Goal: Task Accomplishment & Management: Use online tool/utility

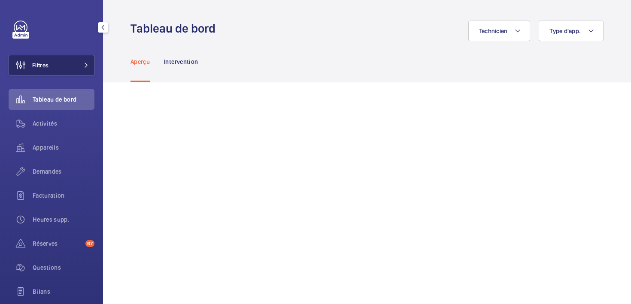
click at [46, 67] on span "Filtres" at bounding box center [40, 65] width 16 height 9
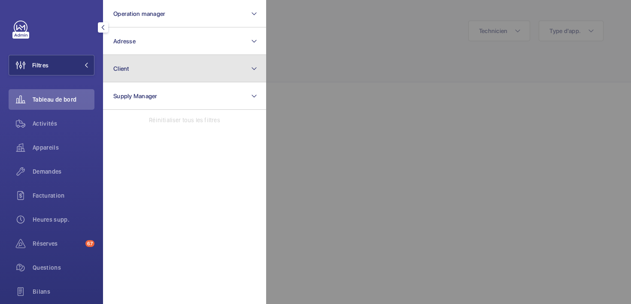
click at [137, 69] on button "Client" at bounding box center [184, 68] width 163 height 27
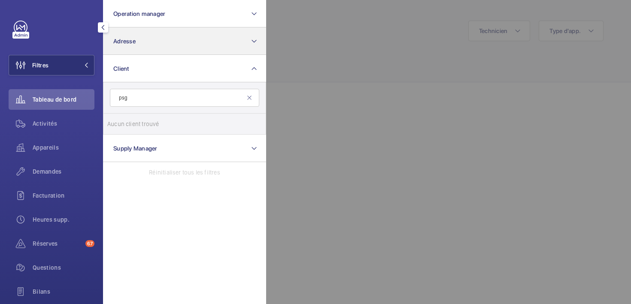
type input "psg"
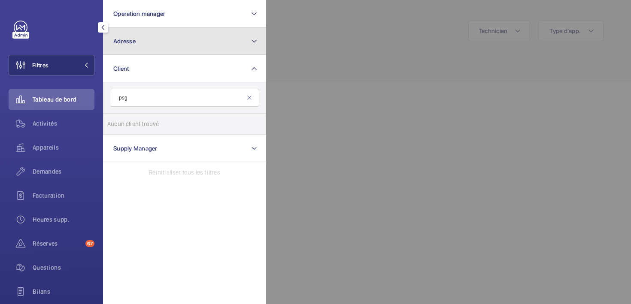
click at [132, 46] on button "Adresse" at bounding box center [184, 40] width 163 height 27
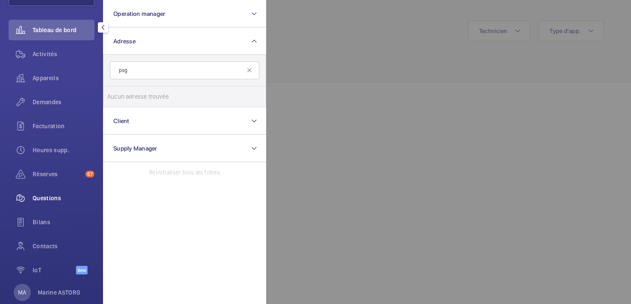
scroll to position [87, 0]
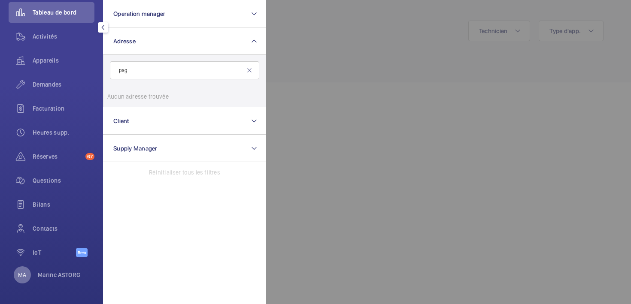
type input "psg"
click at [20, 276] on p "MA" at bounding box center [22, 275] width 8 height 9
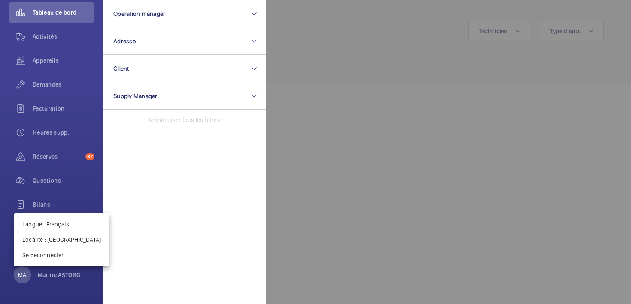
click at [329, 148] on div at bounding box center [315, 152] width 631 height 304
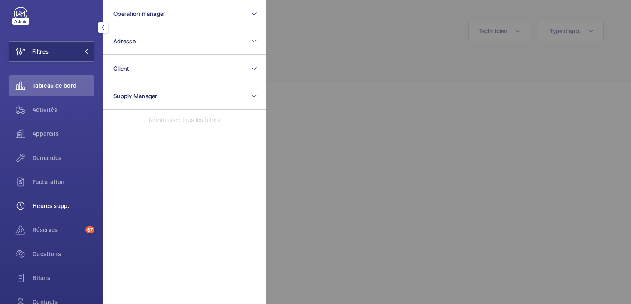
scroll to position [0, 0]
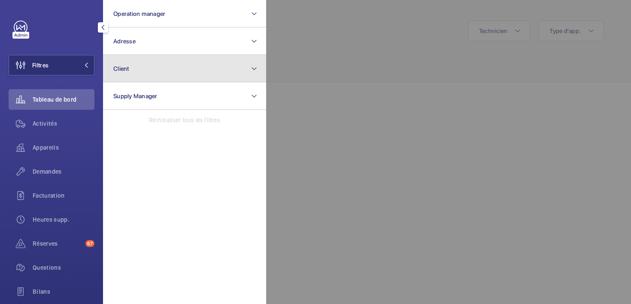
click at [172, 68] on button "Client" at bounding box center [184, 68] width 163 height 27
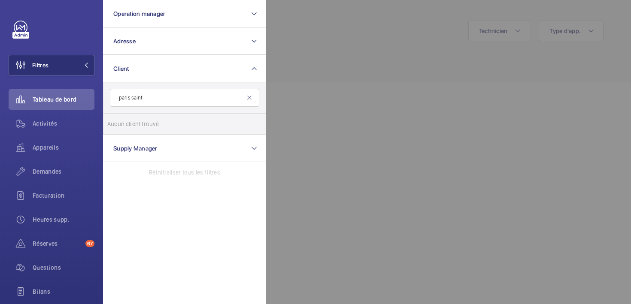
type input "paris saint"
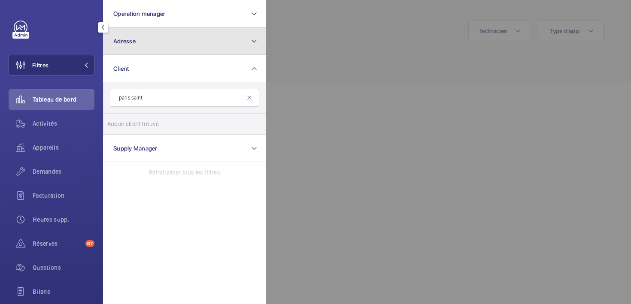
click at [146, 43] on button "Adresse" at bounding box center [184, 40] width 163 height 27
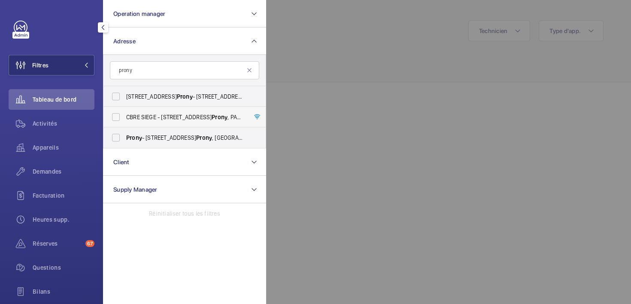
type input "prony"
click at [144, 117] on span "CBRE SIEGE - [STREET_ADDRESS]" at bounding box center [185, 117] width 118 height 9
click at [125, 117] on input "CBRE SIEGE - [STREET_ADDRESS]" at bounding box center [115, 117] width 17 height 17
checkbox input "true"
click at [143, 135] on span "Prony - [STREET_ADDRESS]" at bounding box center [185, 138] width 118 height 9
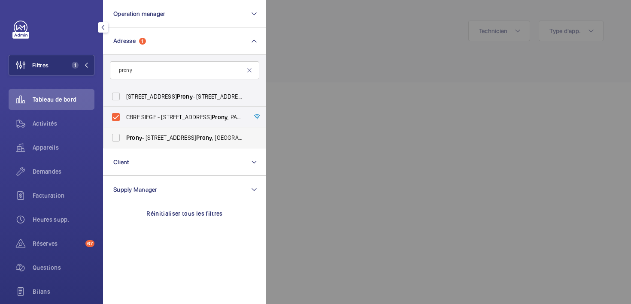
click at [125, 135] on input "Prony - [STREET_ADDRESS]" at bounding box center [115, 137] width 17 height 17
checkbox input "true"
click at [144, 99] on span "[STREET_ADDRESS]" at bounding box center [185, 96] width 118 height 9
click at [125, 99] on input "[STREET_ADDRESS]" at bounding box center [115, 96] width 17 height 17
checkbox input "true"
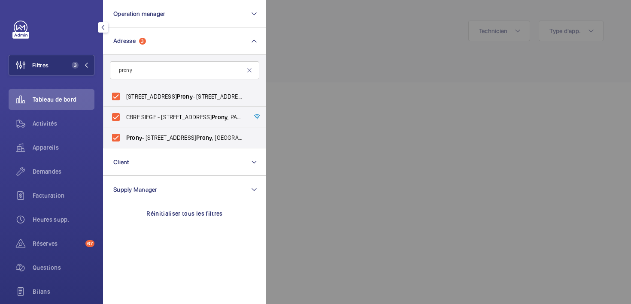
click at [304, 115] on div at bounding box center [581, 152] width 631 height 304
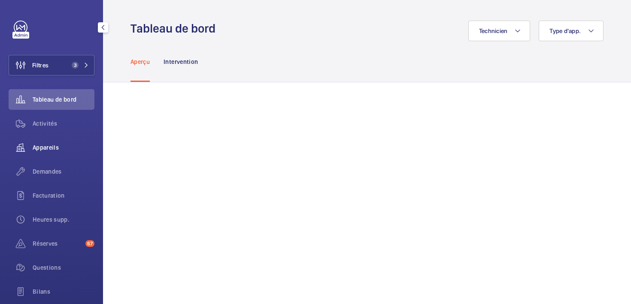
click at [49, 150] on span "Appareils" at bounding box center [64, 147] width 62 height 9
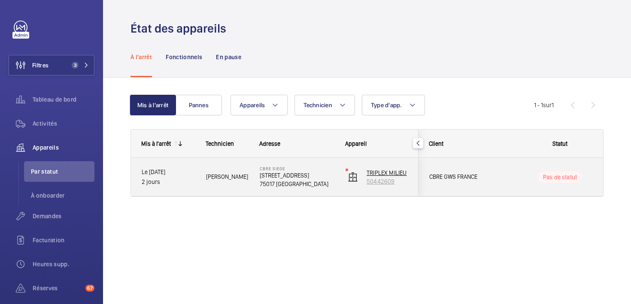
click at [378, 179] on p "50442609" at bounding box center [387, 181] width 41 height 9
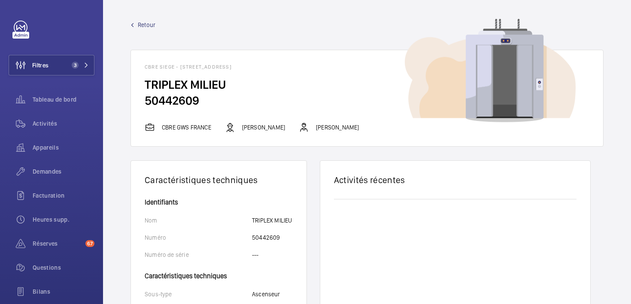
drag, startPoint x: 207, startPoint y: 101, endPoint x: 144, endPoint y: 100, distance: 62.3
click at [144, 100] on wm-front-card-body "TRIPLEX MILIEU 50442609" at bounding box center [367, 100] width 472 height 46
copy h2 "50442609"
click at [64, 63] on button "Filtres 3" at bounding box center [52, 65] width 86 height 21
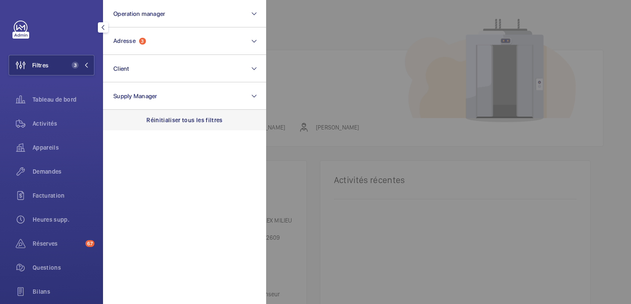
click at [164, 122] on p "Réinitialiser tous les filtres" at bounding box center [184, 120] width 76 height 9
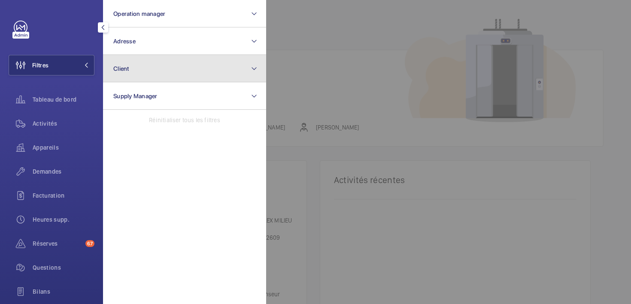
click at [149, 71] on button "Client" at bounding box center [184, 68] width 163 height 27
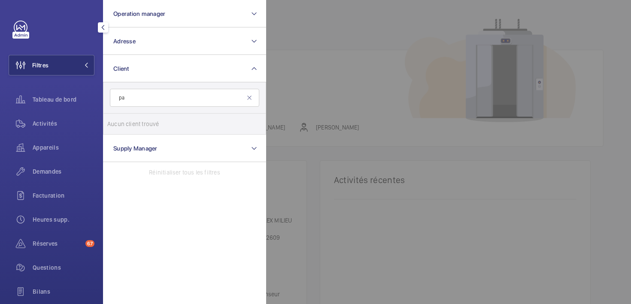
type input "p"
type input "PSG"
click at [359, 42] on div at bounding box center [581, 152] width 631 height 304
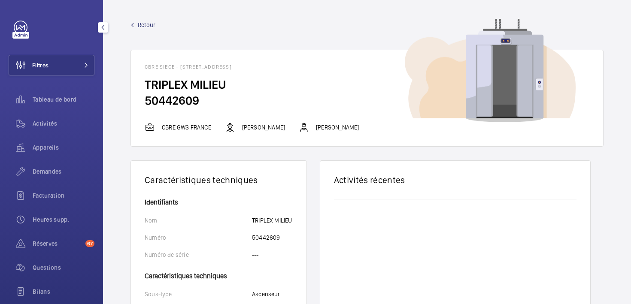
click at [141, 26] on span "Retour" at bounding box center [147, 25] width 18 height 9
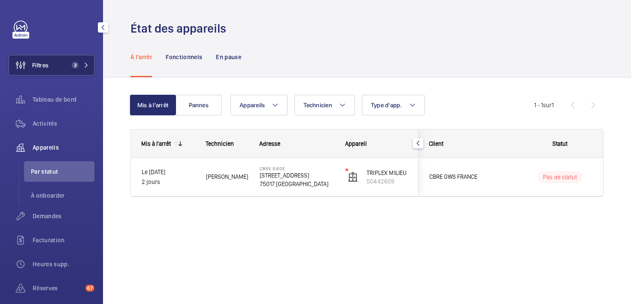
click at [59, 60] on button "Filtres 3" at bounding box center [52, 65] width 86 height 21
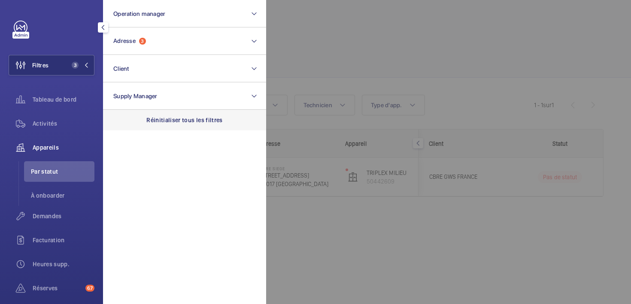
click at [163, 125] on div "Réinitialiser tous les filtres" at bounding box center [184, 120] width 163 height 21
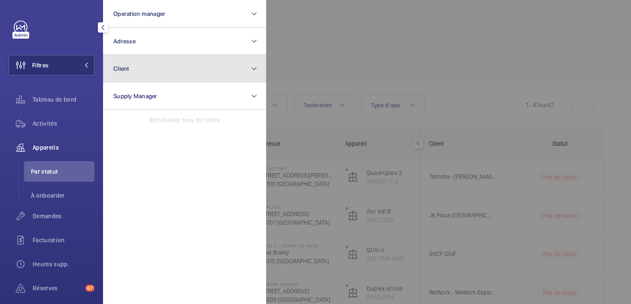
click at [176, 73] on button "Client" at bounding box center [184, 68] width 163 height 27
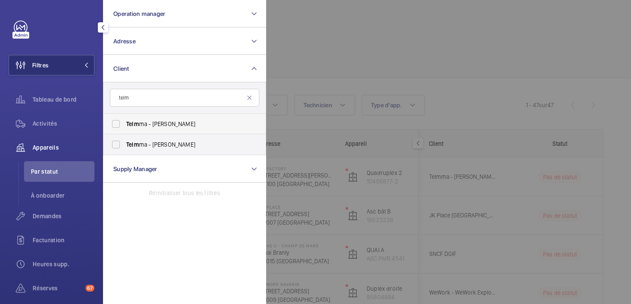
type input "telm"
click at [136, 120] on span "Telm ma - [PERSON_NAME]" at bounding box center [185, 124] width 118 height 9
click at [125, 119] on input "Telm ma - [PERSON_NAME]" at bounding box center [115, 123] width 17 height 17
checkbox input "true"
click at [137, 140] on label "Telm ma - [PERSON_NAME]" at bounding box center [177, 144] width 149 height 21
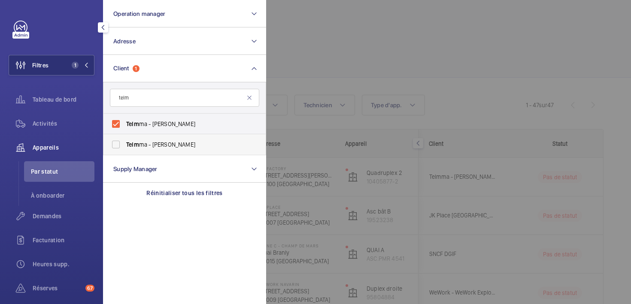
click at [125, 140] on input "Telm ma - [PERSON_NAME]" at bounding box center [115, 144] width 17 height 17
checkbox input "true"
click at [323, 43] on div at bounding box center [581, 152] width 631 height 304
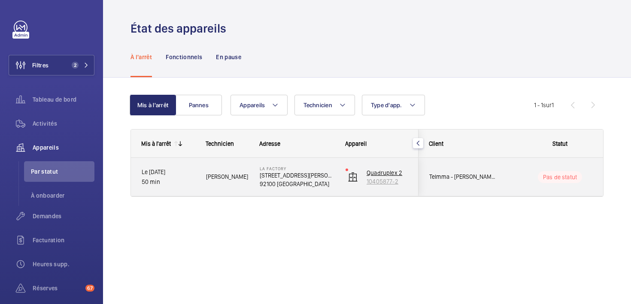
click at [388, 179] on p "10405877-2" at bounding box center [387, 181] width 41 height 9
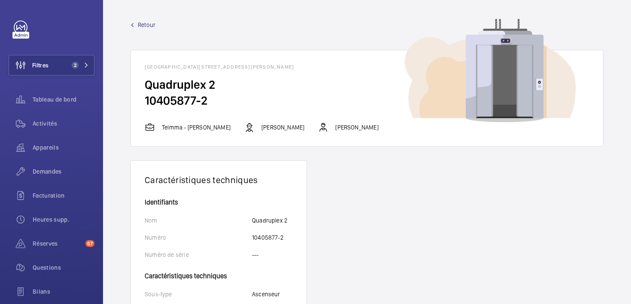
drag, startPoint x: 213, startPoint y: 99, endPoint x: 134, endPoint y: 103, distance: 79.5
click at [134, 103] on wm-front-card-body "Quadruplex 2 10405877-2" at bounding box center [367, 100] width 472 height 46
copy h2 "10405877-2"
click at [43, 122] on span "Activités" at bounding box center [64, 123] width 62 height 9
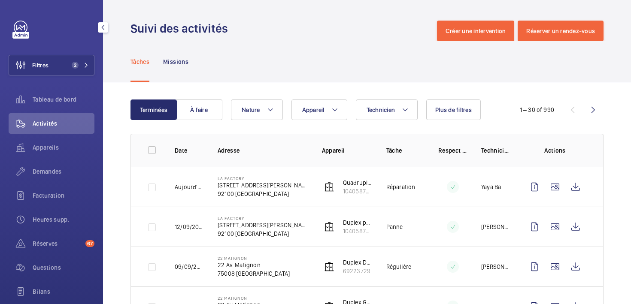
click at [103, 30] on mat-icon "button" at bounding box center [103, 27] width 10 height 7
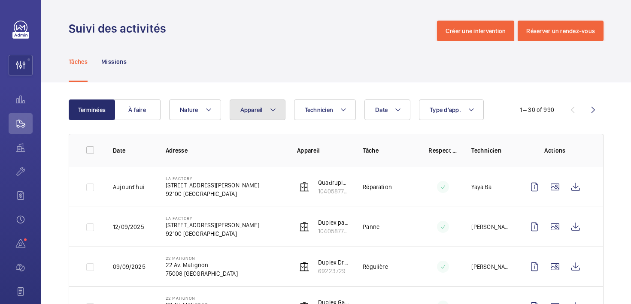
click at [266, 106] on button "Appareil" at bounding box center [258, 110] width 56 height 21
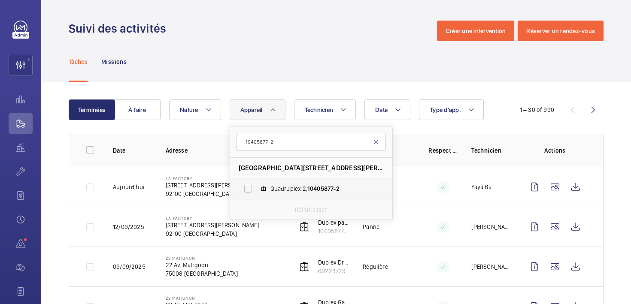
type input "10405877-2"
click at [264, 188] on mat-icon at bounding box center [263, 188] width 7 height 7
click at [257, 188] on input "Quadruplex 2, 10405877-2" at bounding box center [248, 188] width 17 height 17
checkbox input "true"
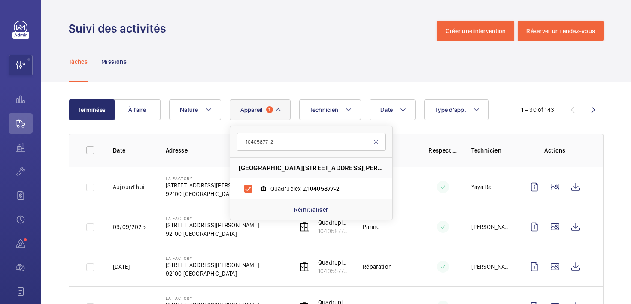
click at [270, 60] on div "Tâches Missions" at bounding box center [336, 61] width 535 height 41
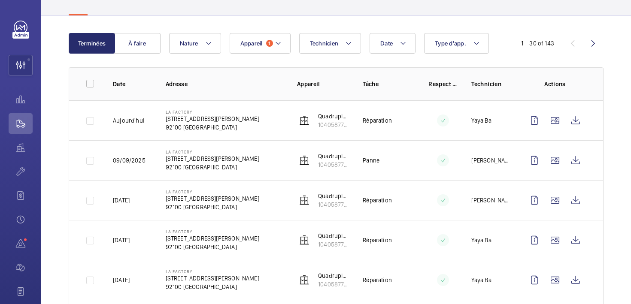
scroll to position [61, 0]
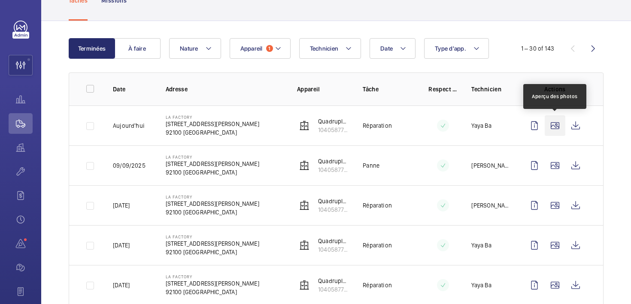
click at [553, 126] on wm-front-icon-button at bounding box center [555, 125] width 21 height 21
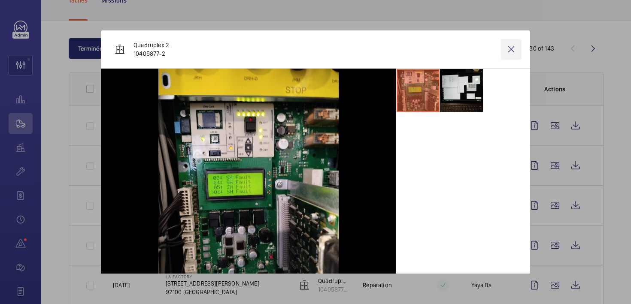
click at [515, 49] on wm-front-icon-button at bounding box center [511, 49] width 21 height 21
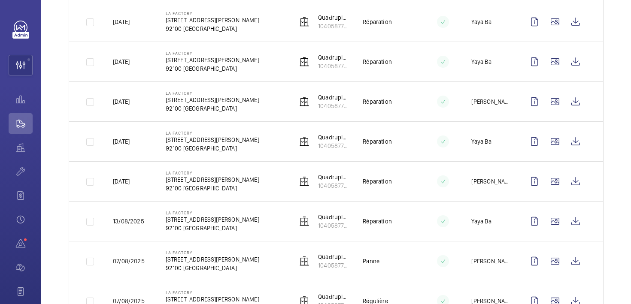
scroll to position [348, 0]
